Goal: Information Seeking & Learning: Check status

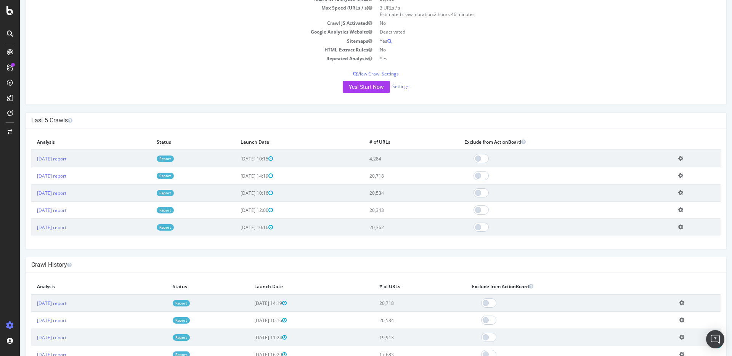
scroll to position [120, 0]
click at [66, 157] on link "2025 Sep. 4th report" at bounding box center [51, 158] width 29 height 6
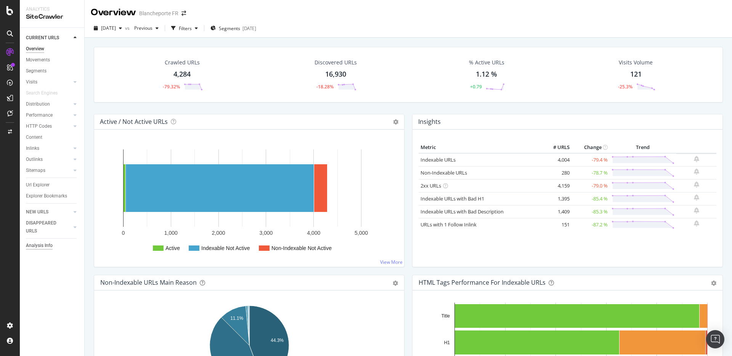
click at [41, 246] on div "Analysis Info" at bounding box center [39, 246] width 27 height 8
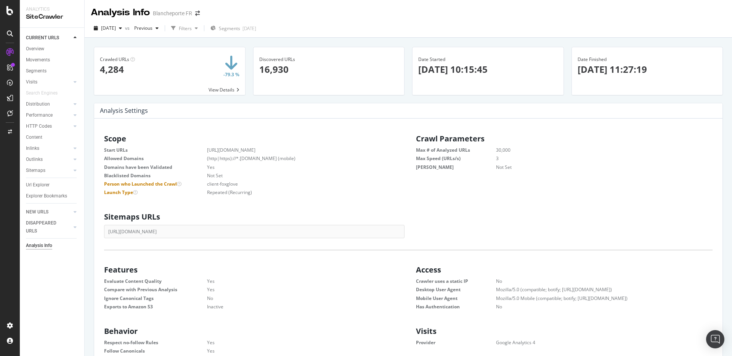
scroll to position [122, 300]
click at [14, 12] on div at bounding box center [10, 10] width 18 height 9
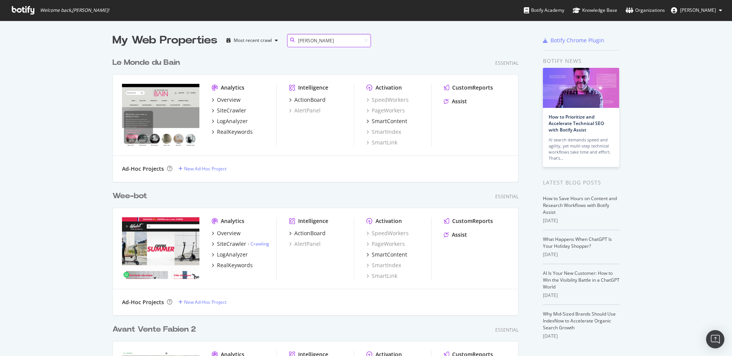
scroll to position [267, 412]
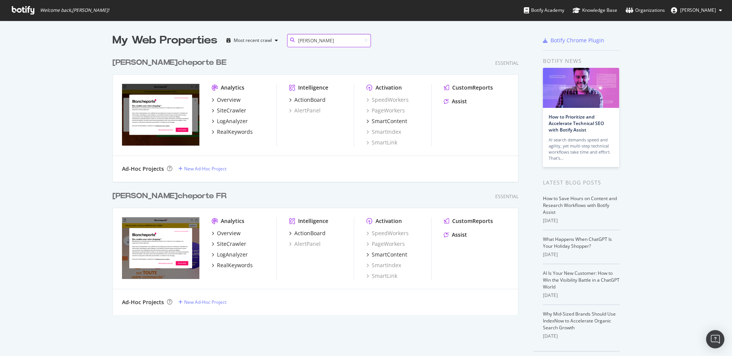
type input "blan"
click at [131, 201] on div "Blan cheporte FR" at bounding box center [169, 196] width 114 height 11
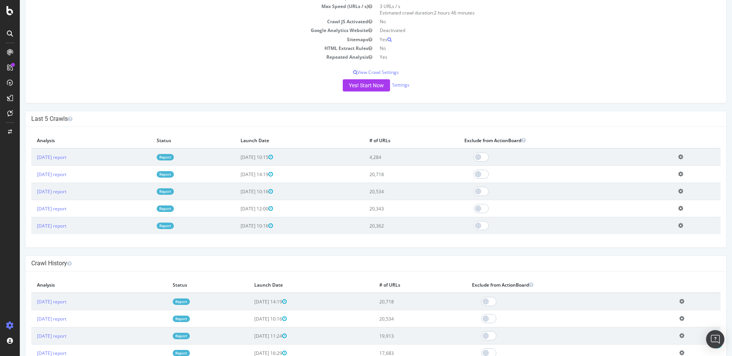
scroll to position [120, 0]
click at [404, 86] on link "Settings" at bounding box center [400, 85] width 17 height 6
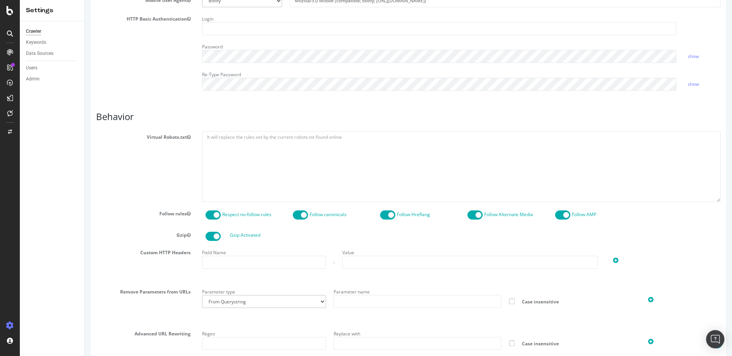
scroll to position [311, 0]
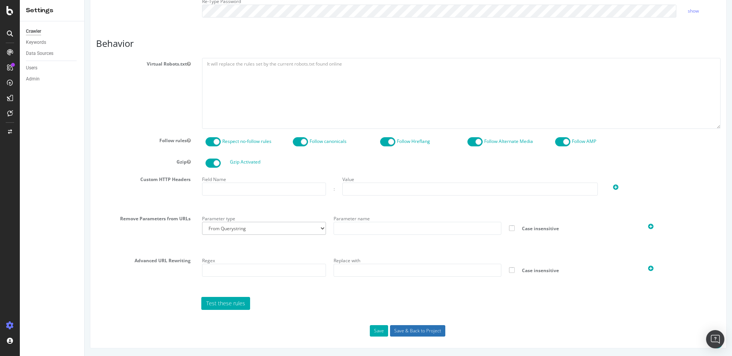
type input "olivier@foxglove-partner.com"
click at [419, 330] on input "Save & Back to Project" at bounding box center [417, 330] width 55 height 11
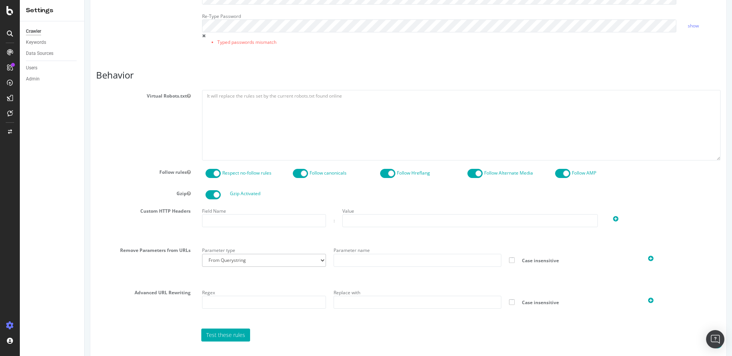
scroll to position [337, 0]
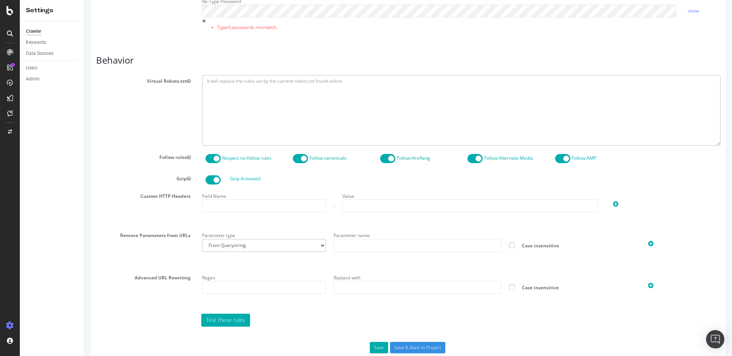
click at [259, 126] on textarea at bounding box center [461, 110] width 518 height 71
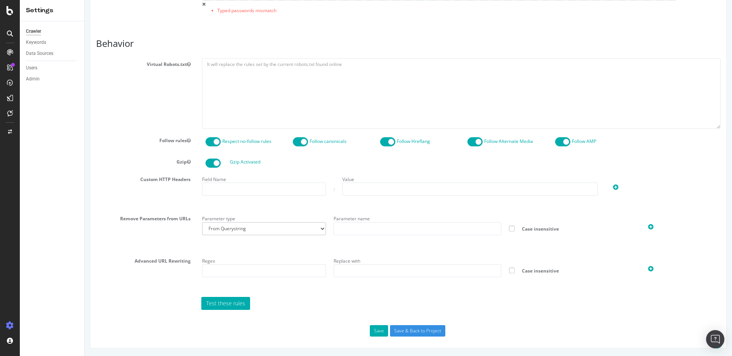
click at [376, 323] on div "Report features Content Quality Evaluate Content Quality Identify areas of your…" at bounding box center [408, 31] width 624 height 609
click at [376, 326] on button "Save" at bounding box center [379, 330] width 18 height 11
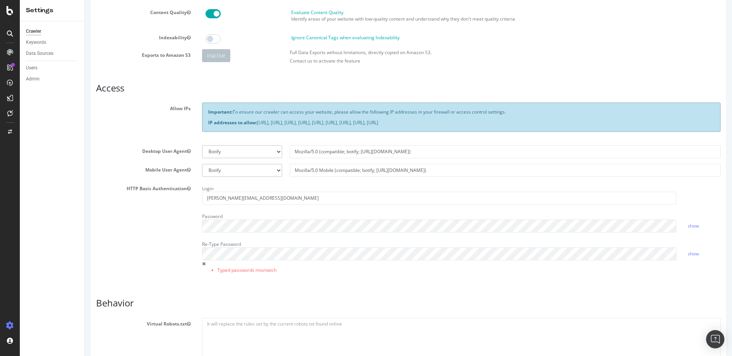
scroll to position [138, 0]
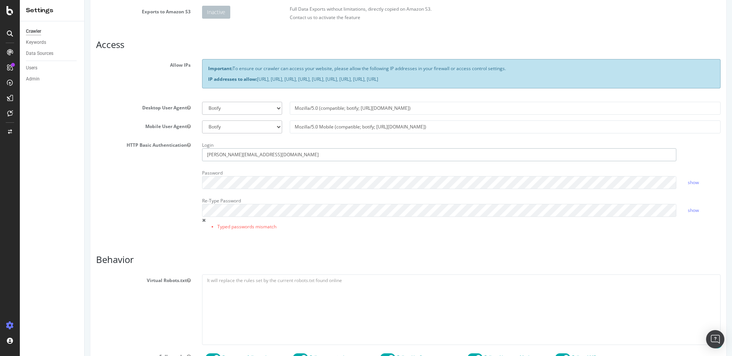
click at [288, 152] on input "olivier@foxglove-partner.com" at bounding box center [439, 154] width 474 height 13
click at [386, 241] on div "Report features Content Quality Evaluate Content Quality Identify areas of your…" at bounding box center [408, 247] width 624 height 609
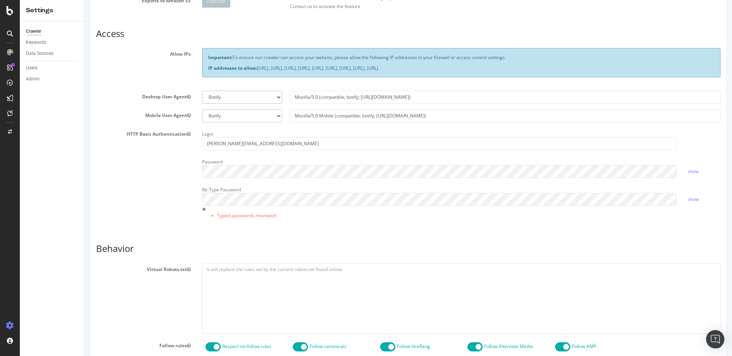
scroll to position [131, 0]
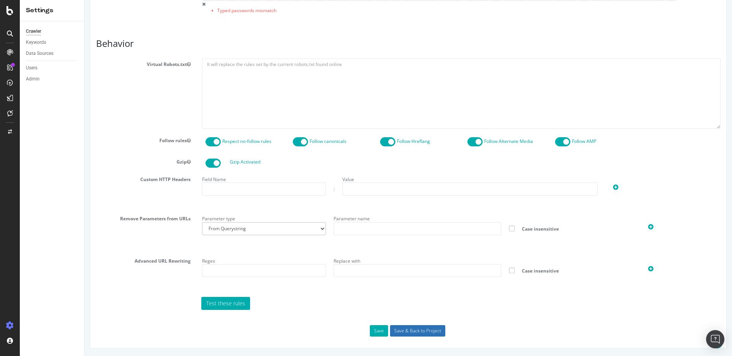
click at [408, 332] on input "Save & Back to Project" at bounding box center [417, 330] width 55 height 11
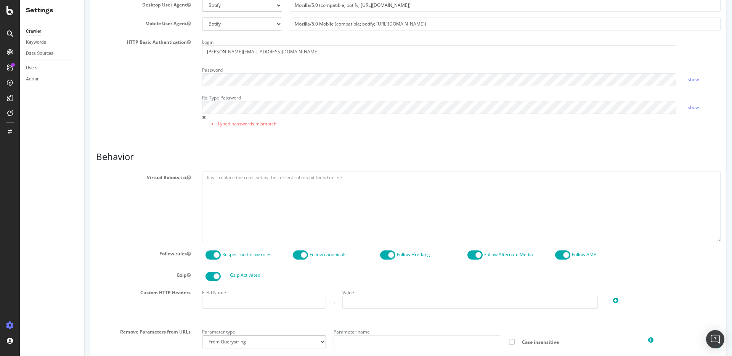
scroll to position [238, 0]
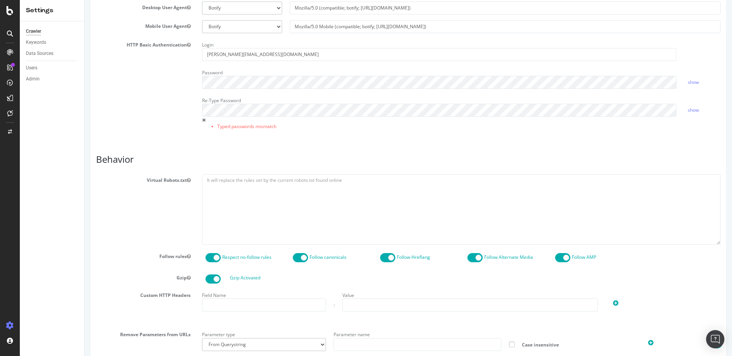
click at [359, 90] on div "Login olivier@foxglove-partner.com Password show Re-Type Password Typed passwor…" at bounding box center [461, 89] width 530 height 101
click at [695, 112] on link "show" at bounding box center [693, 110] width 11 height 6
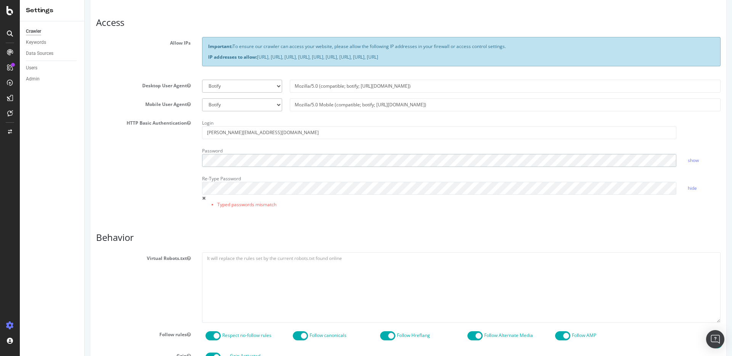
scroll to position [77, 0]
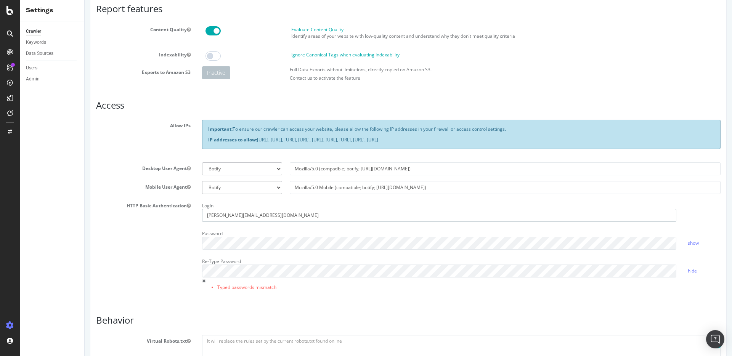
click at [271, 217] on input "olivier@foxglove-partner.com" at bounding box center [439, 215] width 474 height 13
click at [204, 281] on span at bounding box center [203, 281] width 3 height 5
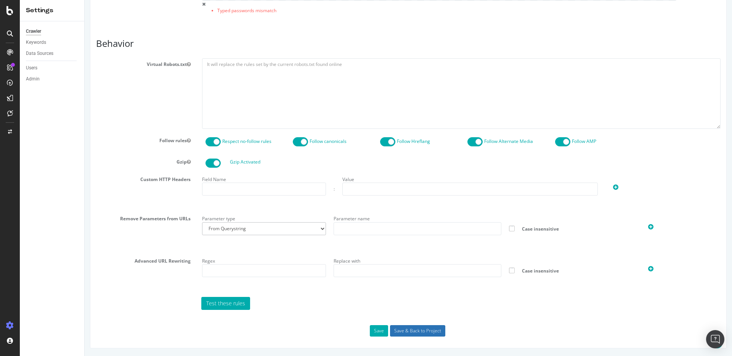
click at [412, 332] on input "Save & Back to Project" at bounding box center [417, 330] width 55 height 11
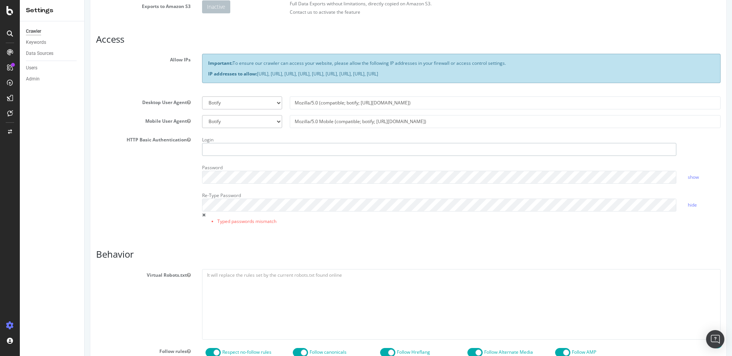
scroll to position [92, 0]
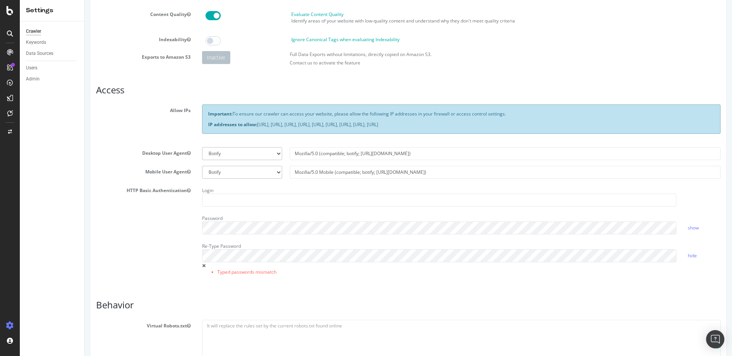
click at [348, 213] on div "Password" at bounding box center [439, 223] width 486 height 22
click at [327, 204] on input "text" at bounding box center [439, 200] width 474 height 13
type input "olivier@foxglove-partner.com"
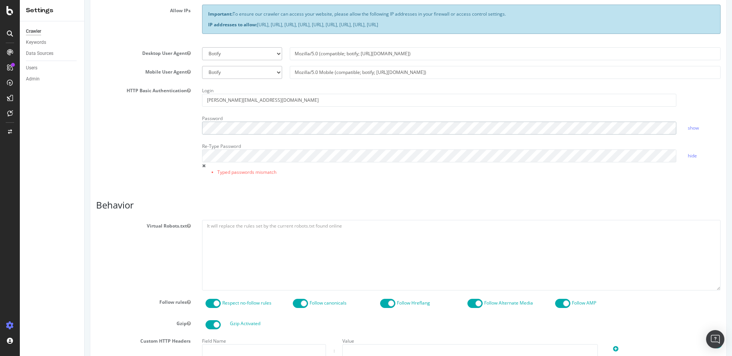
scroll to position [354, 0]
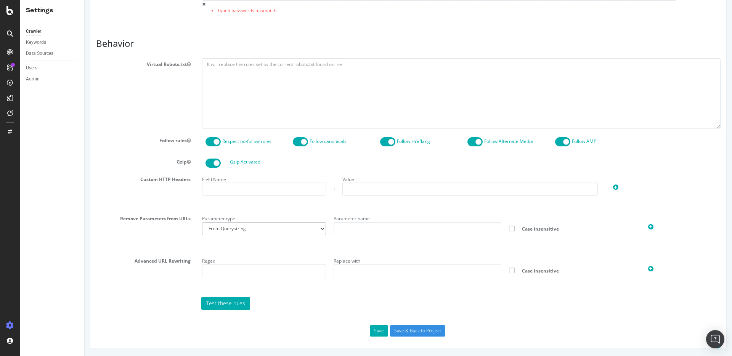
click at [404, 337] on div "Report features Content Quality Evaluate Content Quality Identify areas of your…" at bounding box center [408, 30] width 637 height 635
click at [407, 330] on input "Save & Back to Project" at bounding box center [417, 330] width 55 height 11
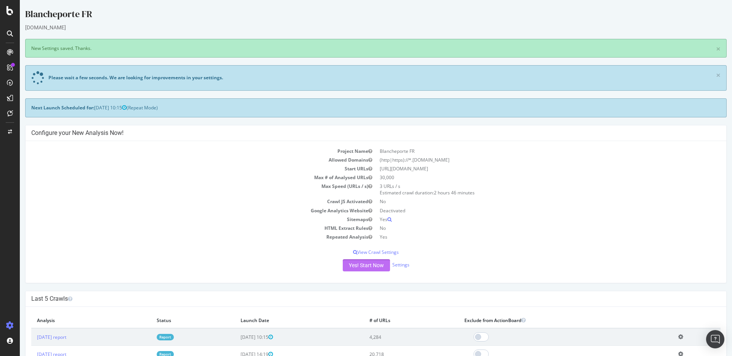
click at [367, 267] on button "Yes! Start Now" at bounding box center [366, 265] width 47 height 12
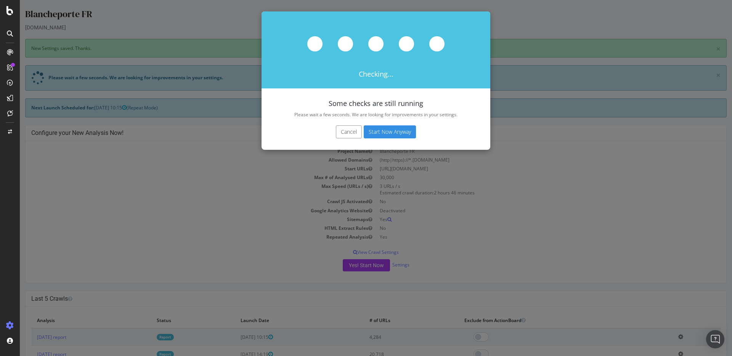
click at [346, 135] on button "Cancel" at bounding box center [349, 131] width 26 height 13
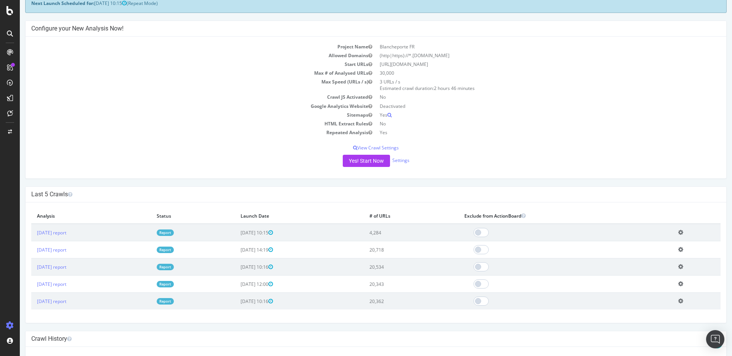
scroll to position [178, 0]
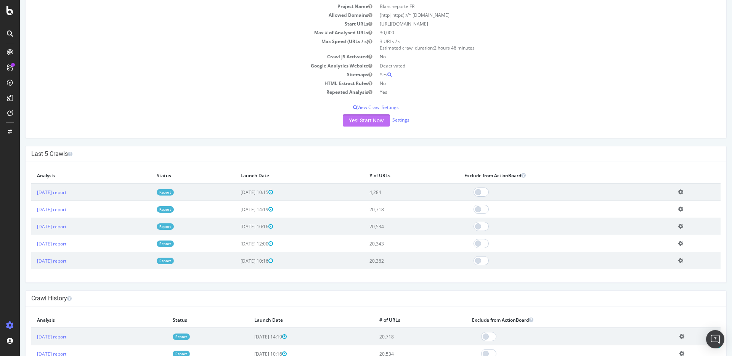
click at [367, 122] on button "Yes! Start Now" at bounding box center [366, 120] width 47 height 12
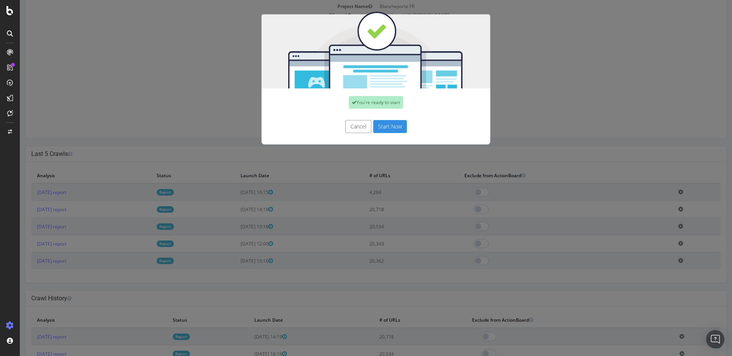
click at [382, 126] on button "Start Now" at bounding box center [390, 126] width 34 height 13
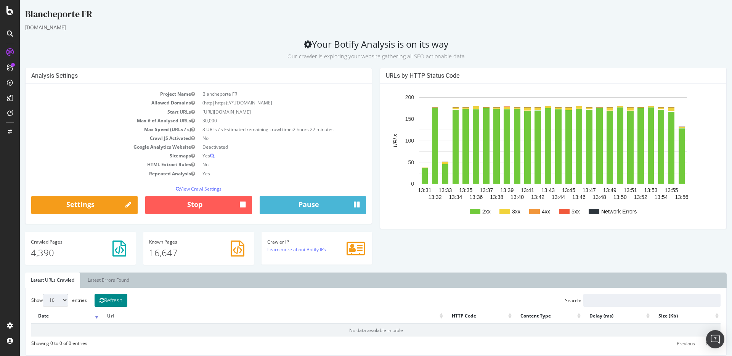
click at [117, 301] on button "Refresh" at bounding box center [111, 300] width 33 height 13
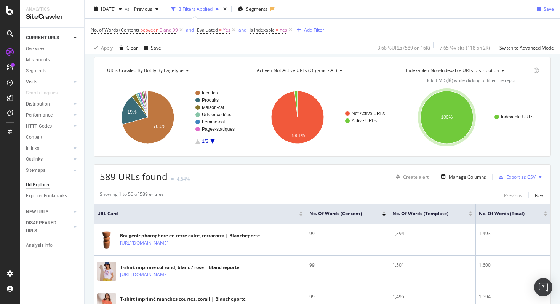
scroll to position [24, 0]
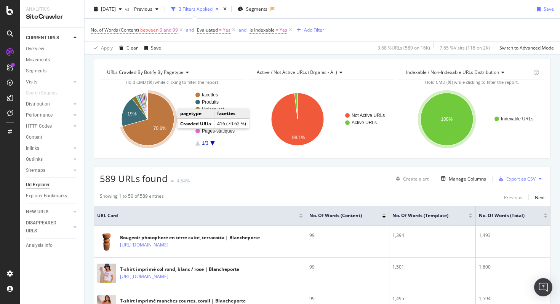
click at [164, 124] on icon "A chart." at bounding box center [148, 119] width 51 height 53
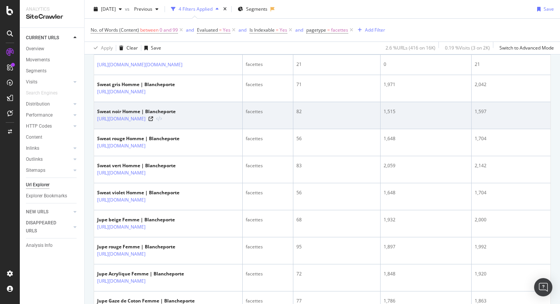
scroll to position [204, 0]
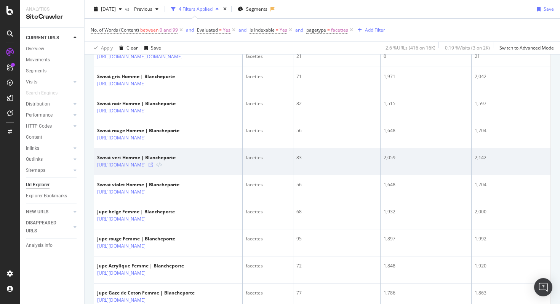
click at [153, 167] on icon at bounding box center [151, 165] width 5 height 5
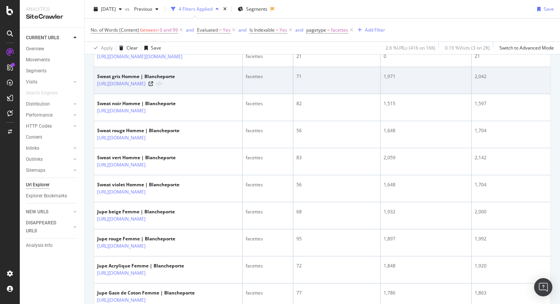
scroll to position [0, 0]
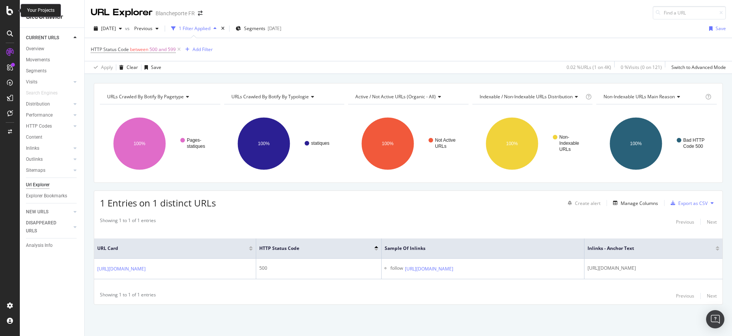
click at [9, 14] on icon at bounding box center [9, 10] width 7 height 9
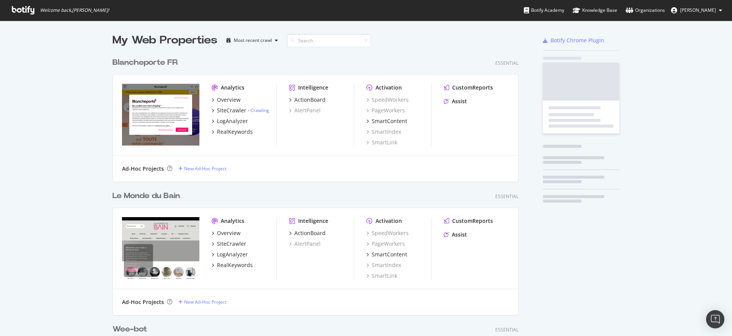
scroll to position [336, 732]
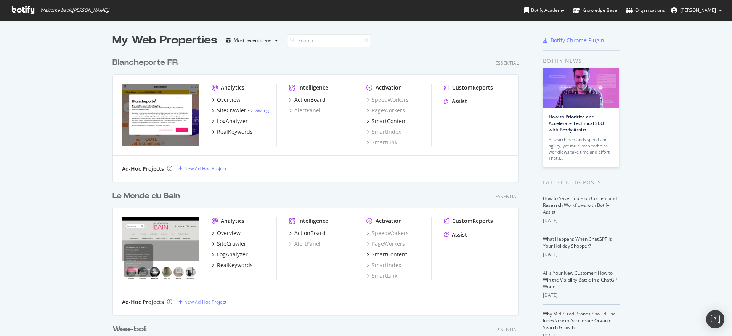
click at [167, 64] on div "Blancheporte FR" at bounding box center [144, 62] width 65 height 11
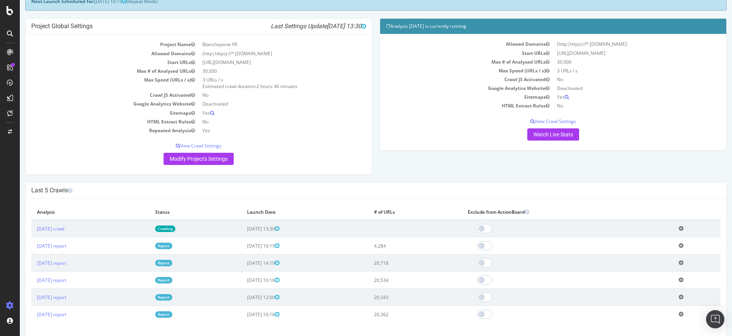
scroll to position [47, 0]
click at [73, 268] on td "2025 Sep. 1st report" at bounding box center [90, 263] width 118 height 17
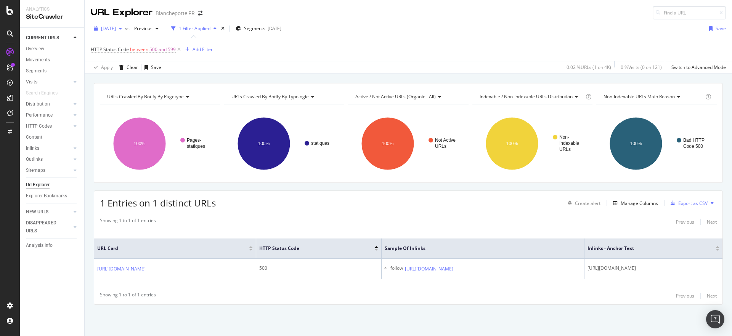
click at [125, 25] on div "[DATE]" at bounding box center [108, 28] width 34 height 11
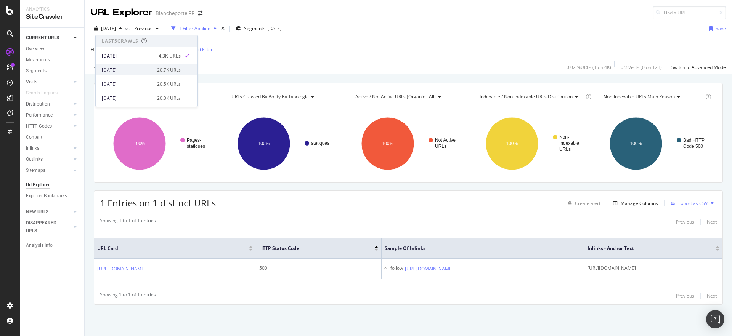
click at [157, 68] on div "20.7K URLs" at bounding box center [169, 70] width 24 height 7
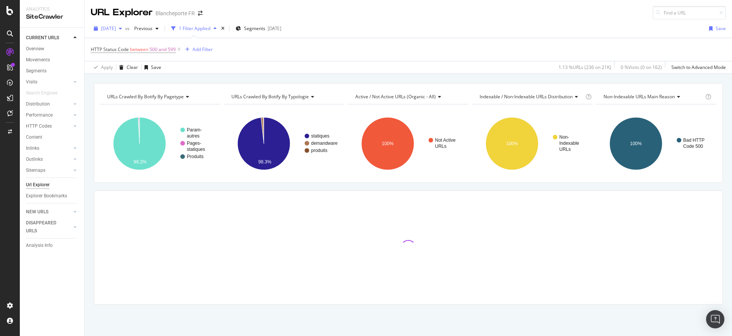
click at [110, 27] on span "[DATE]" at bounding box center [108, 28] width 15 height 6
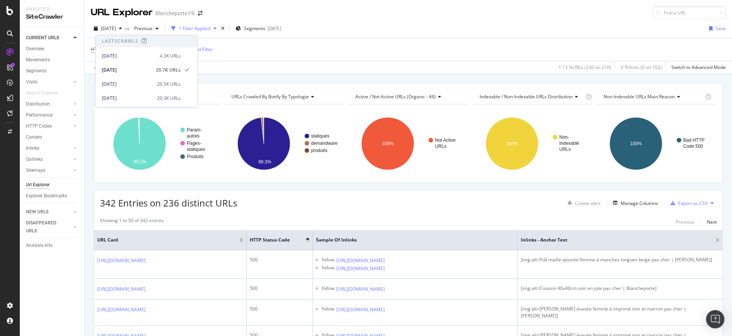
click at [265, 73] on div "Apply Clear Save 1.13 % URLs ( 236 on 21K ) 0 % Visits ( 0 on 162 ) Switch to A…" at bounding box center [408, 67] width 647 height 13
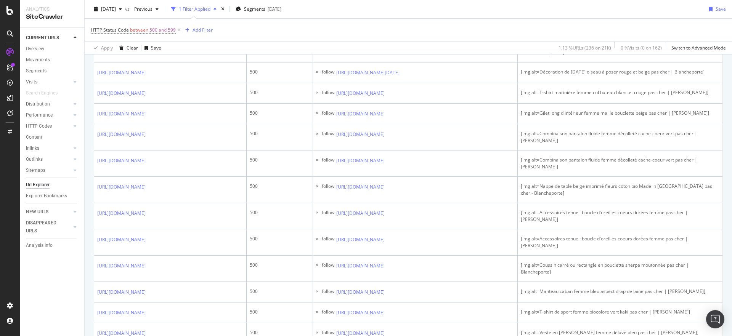
scroll to position [296, 0]
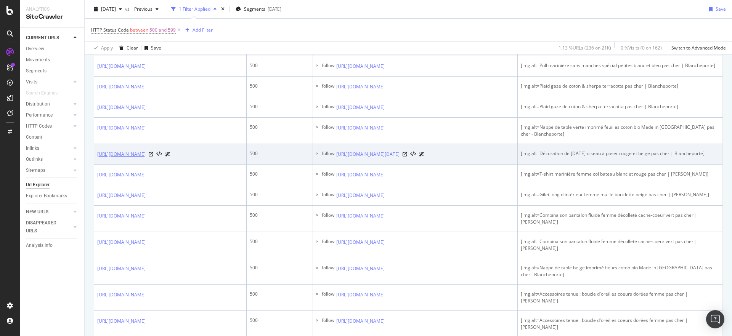
drag, startPoint x: 95, startPoint y: 183, endPoint x: 135, endPoint y: 196, distance: 42.3
click at [136, 165] on td "https://www.blancheporte.fr/fr_FR/Product-Show?pid=249561-01" at bounding box center [170, 154] width 152 height 21
click at [96, 165] on td "https://www.blancheporte.fr/fr_FR/Product-Show?pid=249561-01" at bounding box center [170, 154] width 152 height 21
click at [153, 157] on icon at bounding box center [151, 154] width 5 height 5
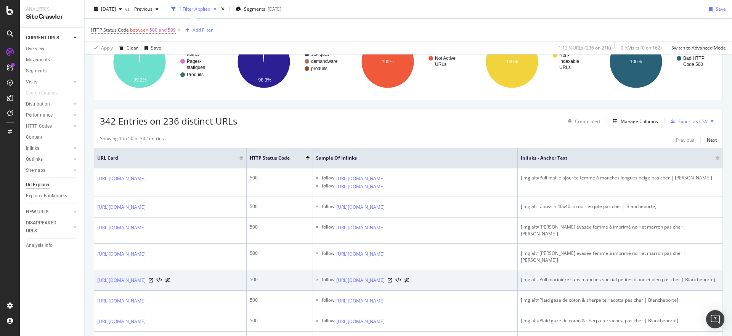
scroll to position [0, 0]
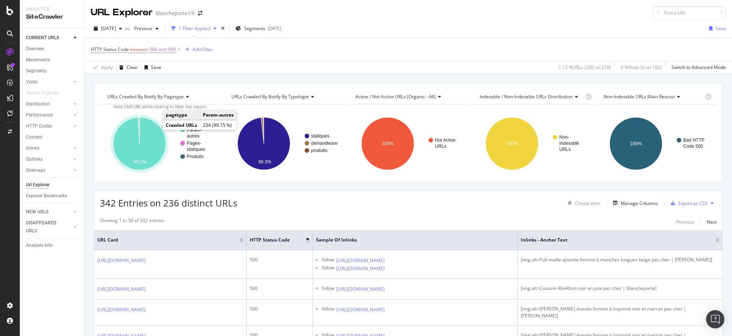
click at [152, 140] on icon "A chart." at bounding box center [139, 143] width 53 height 53
